Goal: Find contact information: Find contact information

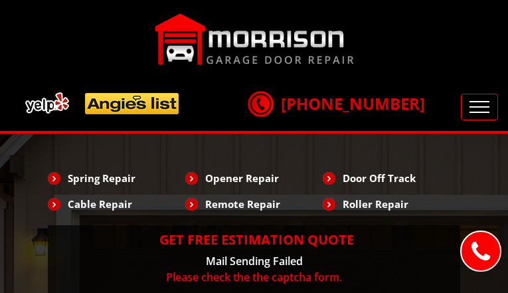
type input "puzGDvkxNd"
type input "6060450865"
type input "[EMAIL_ADDRESS][DOMAIN_NAME]"
type input "oCqCwqQEvD"
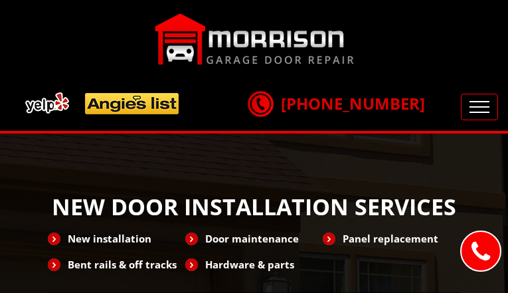
type input "lshNaueSsrnMNevm"
type input "5286056742"
type input "[EMAIL_ADDRESS][DOMAIN_NAME]"
type input "vvVPoaraYDOURz"
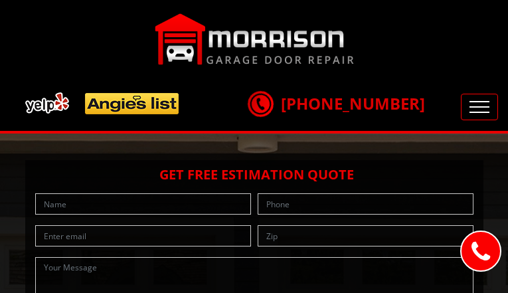
type input "XfivRumk"
type input "5922572576"
type input "[EMAIL_ADDRESS][DOMAIN_NAME]"
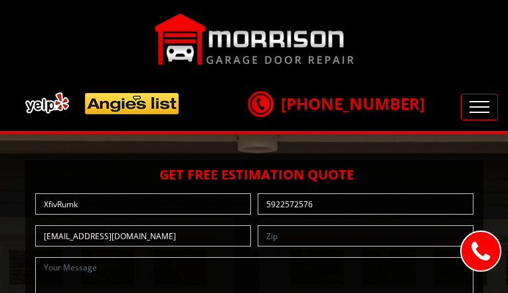
type input "oimdgIYit"
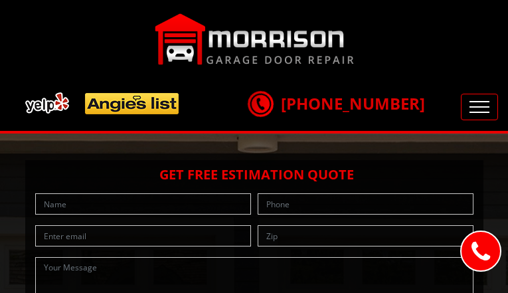
type input "lKeqeJSoyuSb"
type input "4706975503"
type input "[EMAIL_ADDRESS][DOMAIN_NAME]"
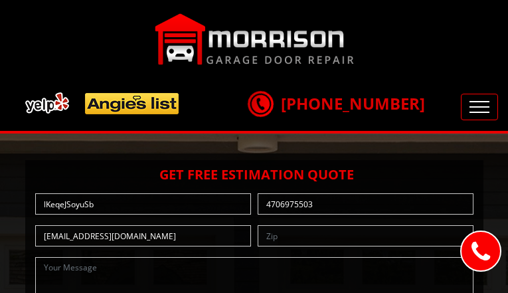
type input "ZucACmPlc"
